Goal: Find specific page/section: Find specific page/section

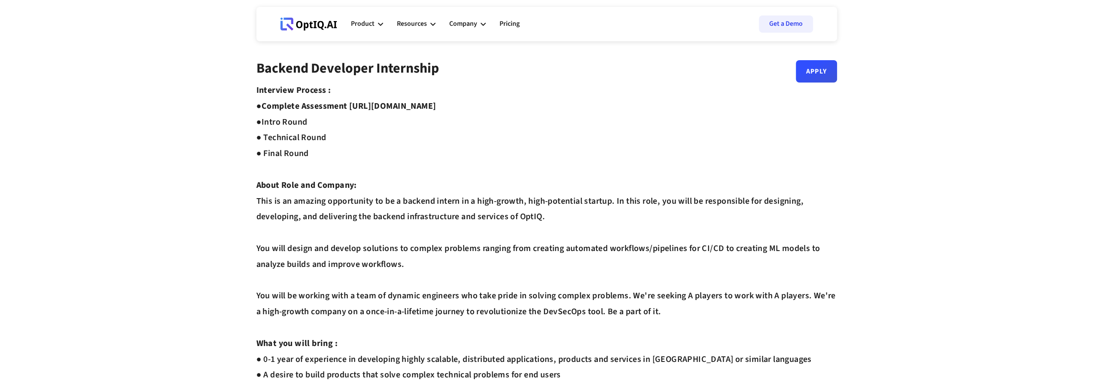
click at [326, 23] on icon at bounding box center [308, 24] width 57 height 13
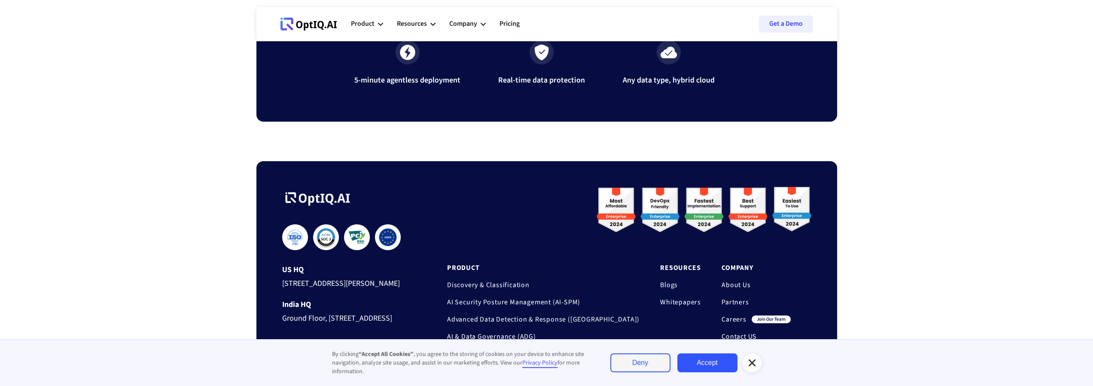
scroll to position [2885, 0]
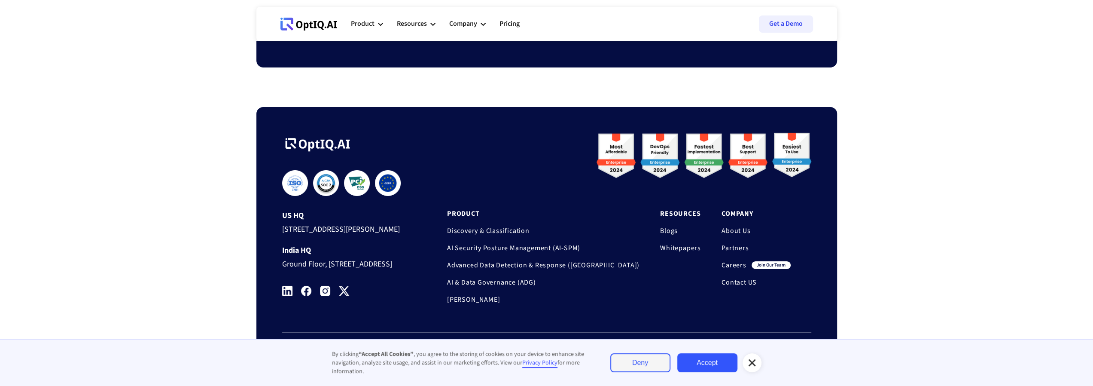
click at [733, 261] on link "Careers" at bounding box center [734, 265] width 25 height 9
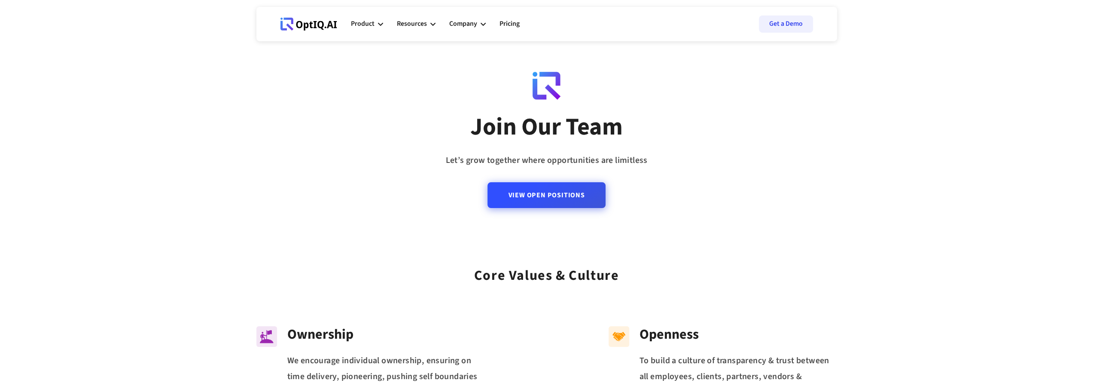
click at [585, 195] on link "View Open Positions" at bounding box center [547, 195] width 118 height 26
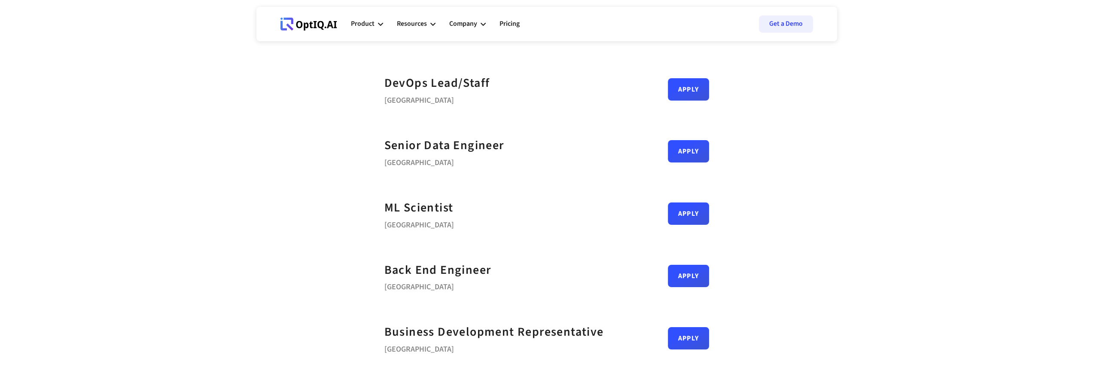
scroll to position [86, 0]
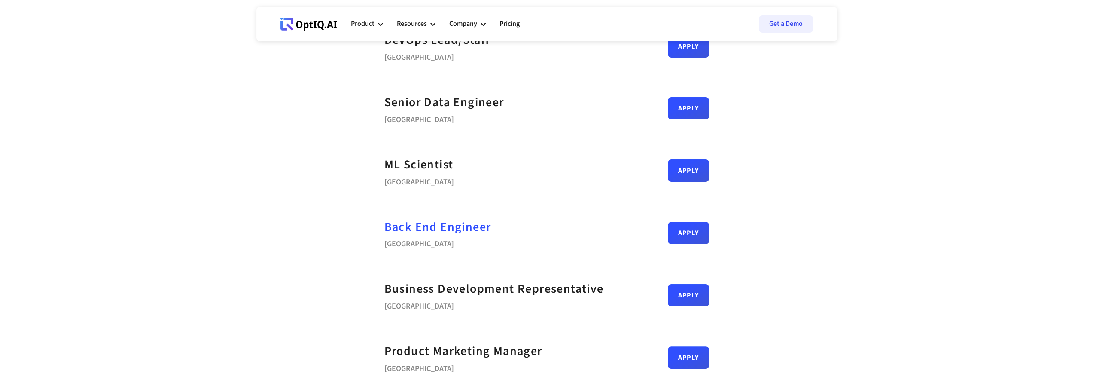
click at [465, 228] on div "Back End Engineer" at bounding box center [437, 226] width 107 height 19
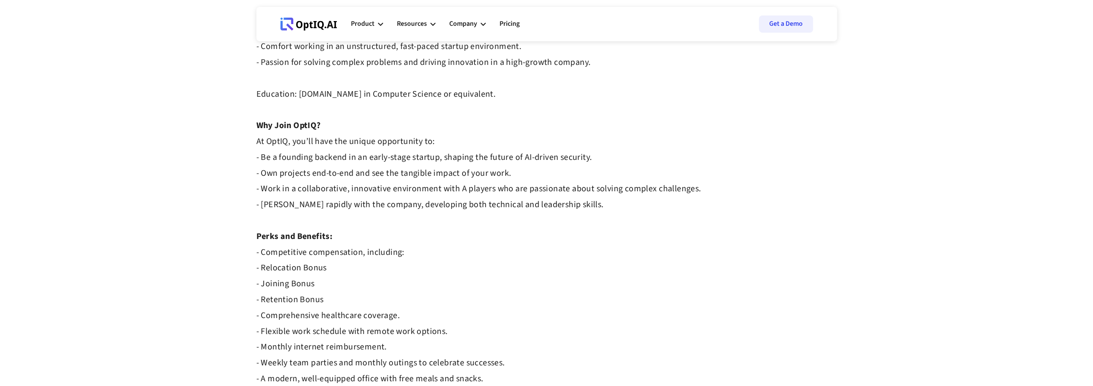
scroll to position [730, 0]
